Goal: Navigation & Orientation: Find specific page/section

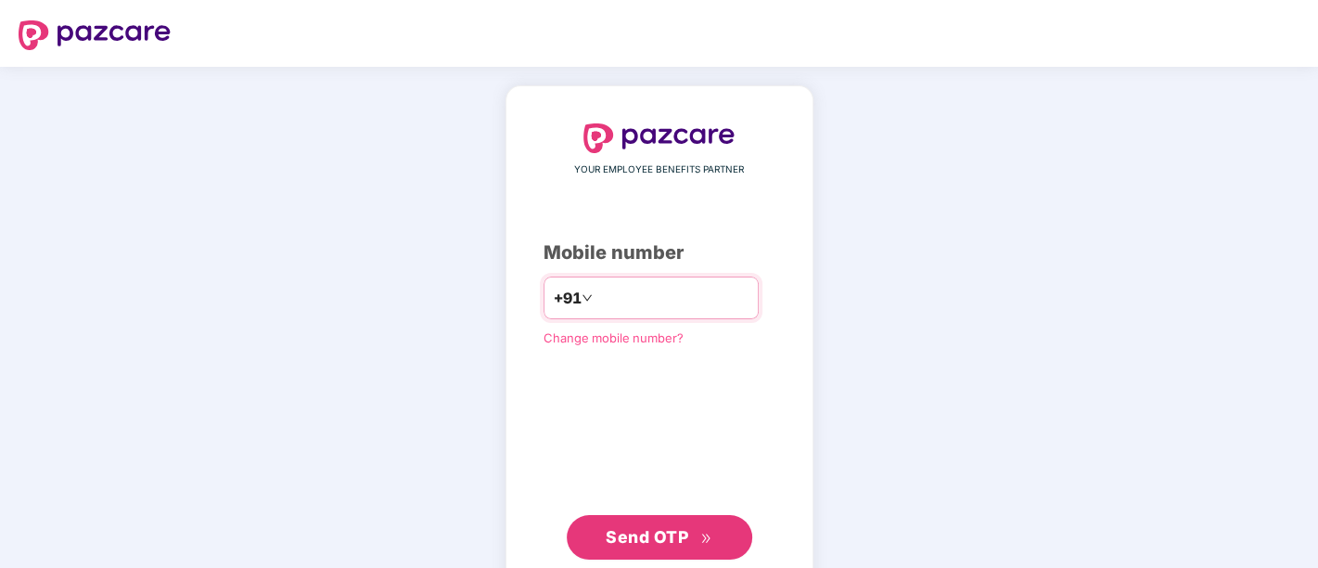
type input "*"
type input "**********"
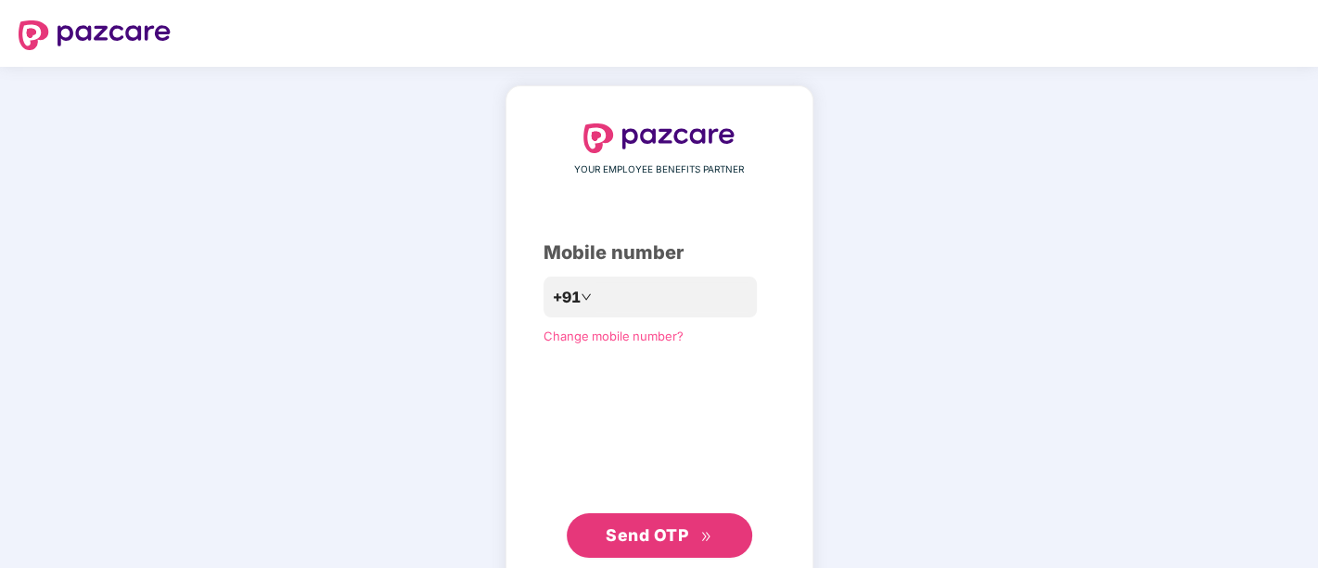
click at [653, 524] on span "Send OTP" at bounding box center [659, 535] width 107 height 26
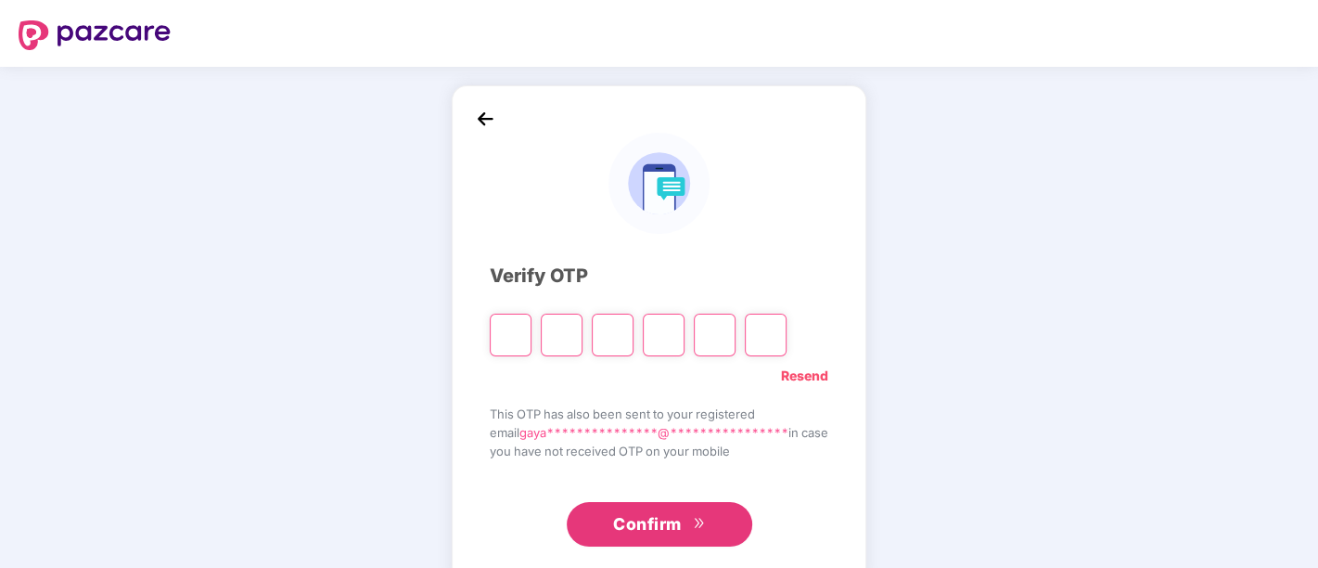
type input "*"
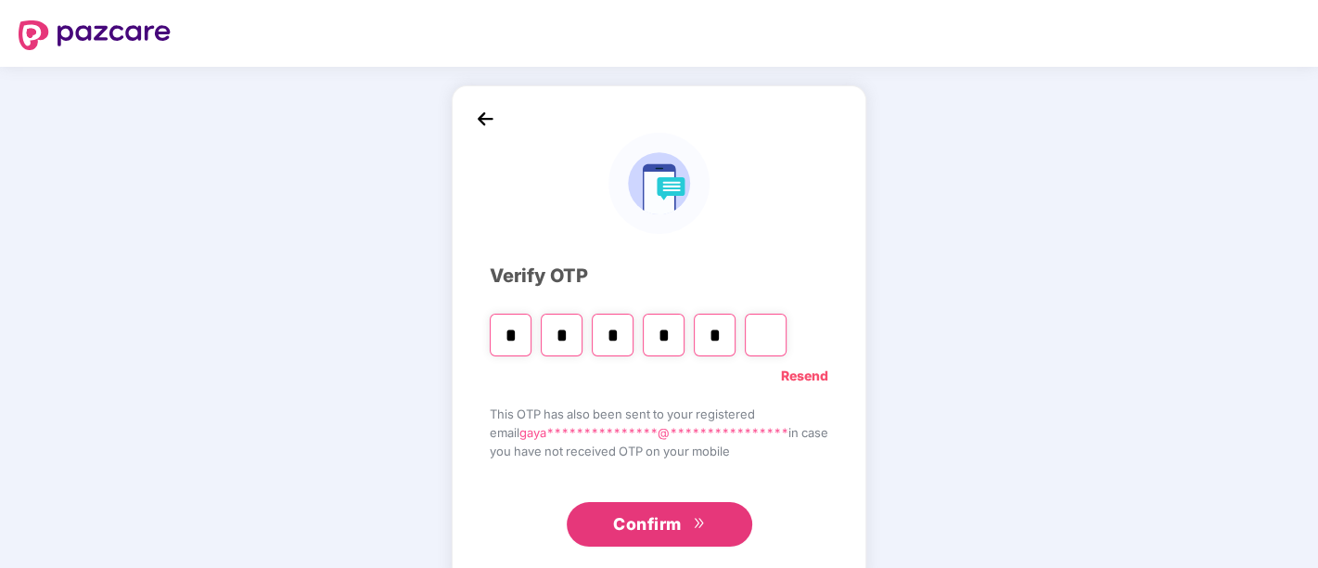
type input "*"
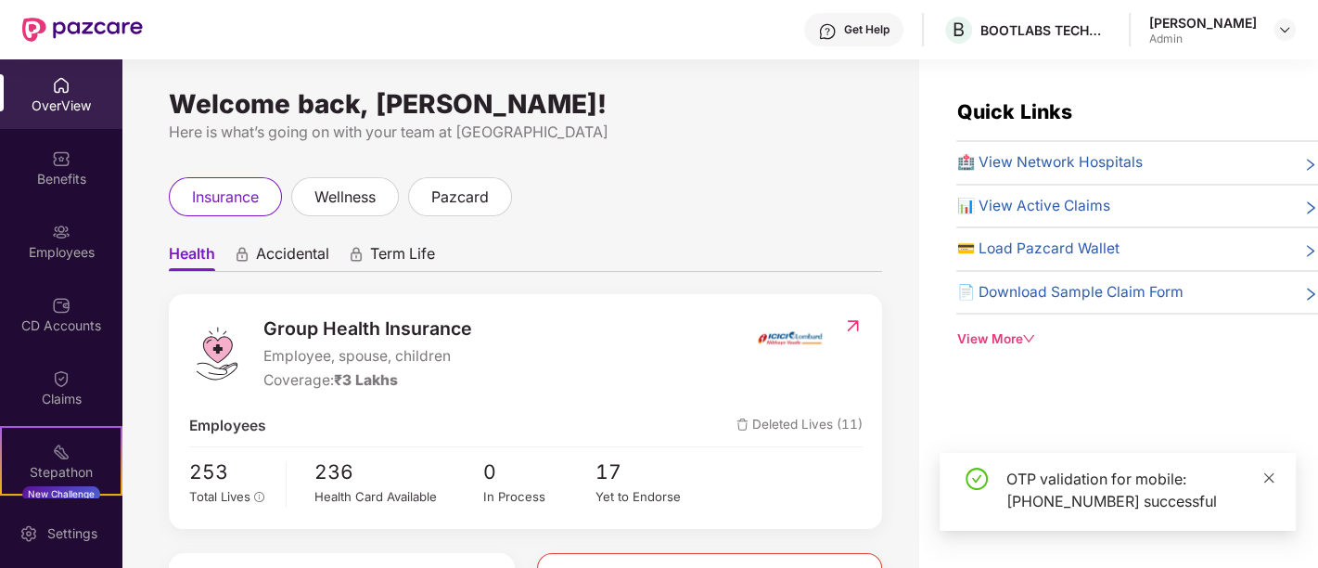
click at [1272, 478] on icon "close" at bounding box center [1269, 477] width 13 height 13
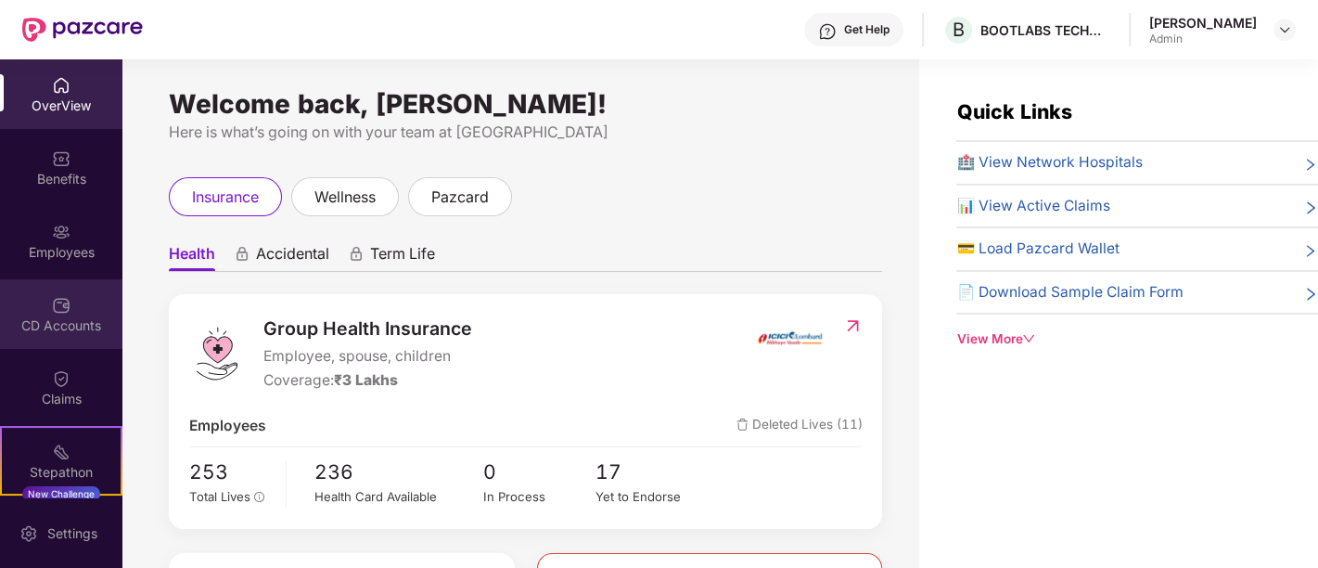
click at [71, 316] on div "CD Accounts" at bounding box center [61, 325] width 122 height 19
